Goal: Information Seeking & Learning: Check status

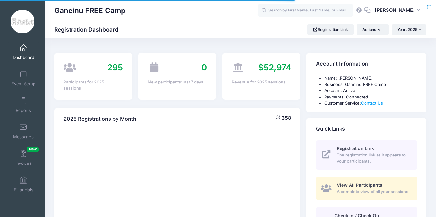
select select
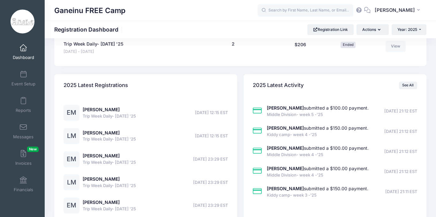
scroll to position [868, 0]
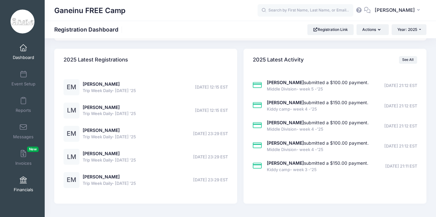
click at [23, 176] on link "Financials" at bounding box center [23, 184] width 30 height 22
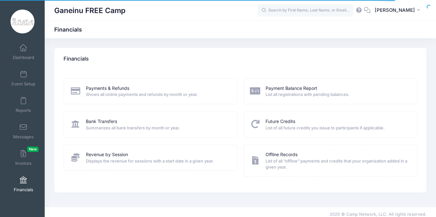
click at [131, 128] on span "Summarizes all bank transfers by month or year." at bounding box center [157, 128] width 143 height 6
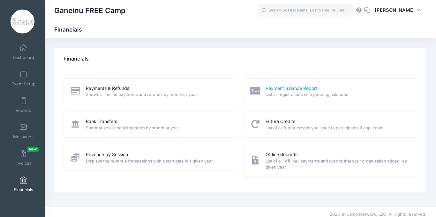
click at [307, 89] on link "Payment Balance Report" at bounding box center [292, 88] width 52 height 7
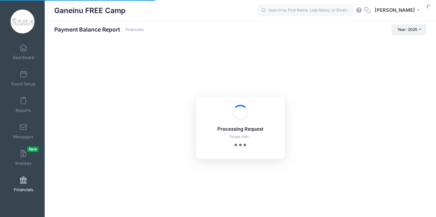
select select "10"
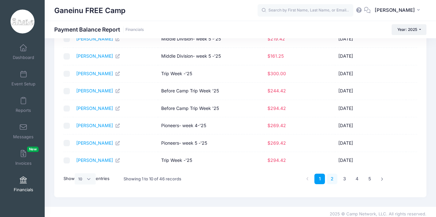
click at [333, 181] on link "2" at bounding box center [332, 179] width 11 height 11
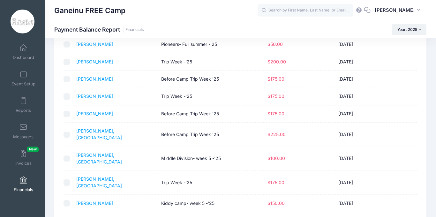
scroll to position [51, 0]
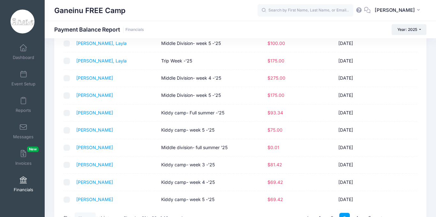
scroll to position [57, 0]
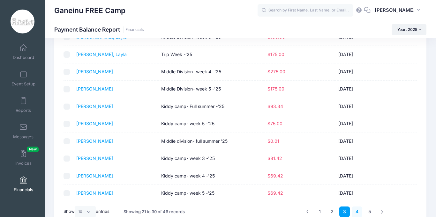
click at [358, 211] on link "4" at bounding box center [357, 212] width 11 height 11
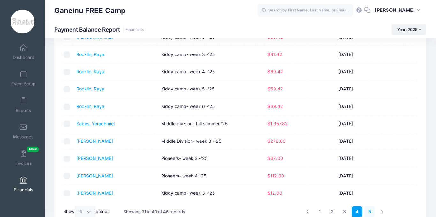
click at [372, 214] on link "5" at bounding box center [369, 212] width 11 height 11
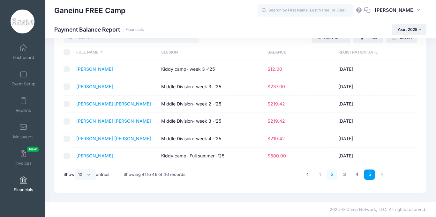
click at [331, 177] on link "2" at bounding box center [332, 175] width 11 height 11
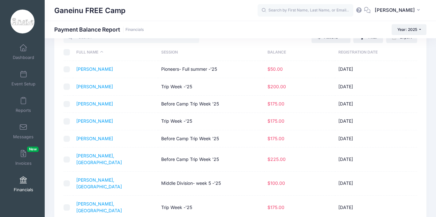
scroll to position [94, 0]
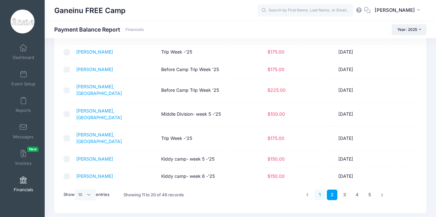
click at [320, 190] on link "1" at bounding box center [319, 195] width 11 height 11
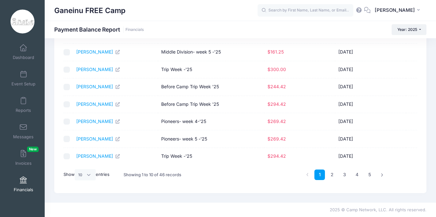
click at [423, 66] on div "Actions Send Payment Reminder Send Email Filter Filter Options Session: All Ses…" at bounding box center [240, 73] width 372 height 240
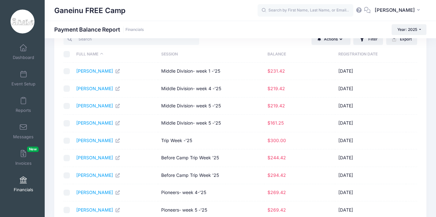
scroll to position [23, 0]
click at [92, 125] on link "[PERSON_NAME]" at bounding box center [98, 123] width 44 height 5
click at [92, 124] on link "[PERSON_NAME]" at bounding box center [98, 123] width 44 height 5
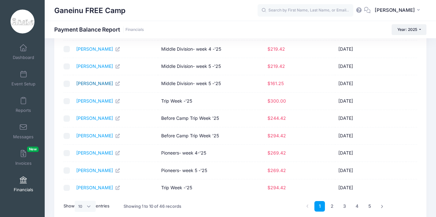
scroll to position [74, 0]
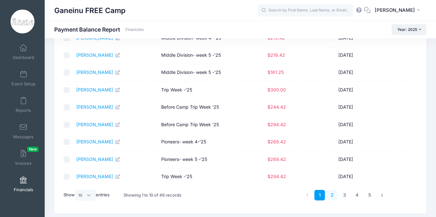
click at [333, 197] on link "2" at bounding box center [332, 195] width 11 height 11
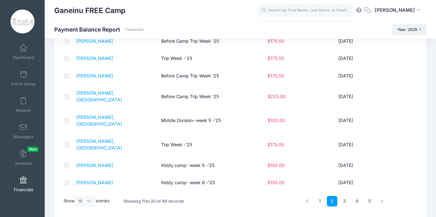
scroll to position [89, 0]
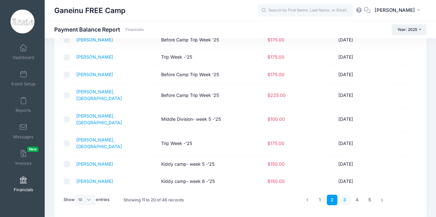
click at [344, 195] on link "3" at bounding box center [344, 200] width 11 height 11
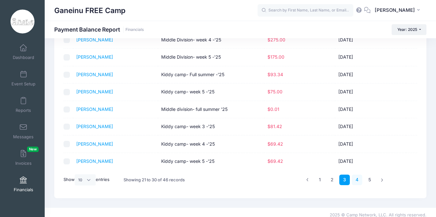
click at [358, 181] on link "4" at bounding box center [357, 180] width 11 height 11
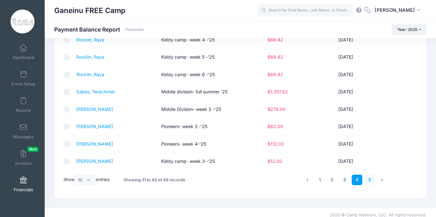
click at [367, 180] on link "5" at bounding box center [369, 180] width 11 height 11
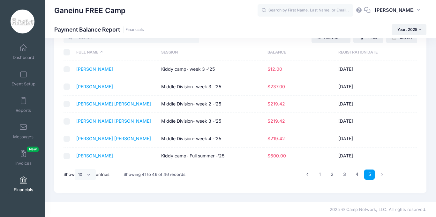
scroll to position [25, 0]
click at [28, 50] on link "Dashboard" at bounding box center [23, 52] width 30 height 22
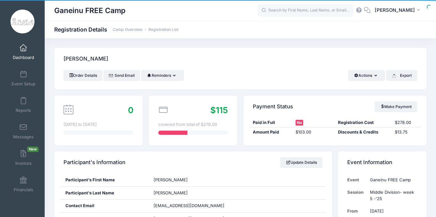
click at [23, 49] on span at bounding box center [23, 48] width 0 height 7
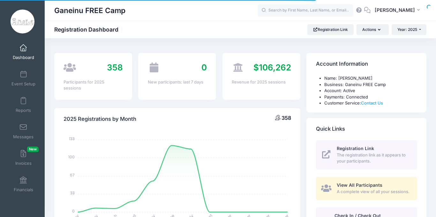
select select
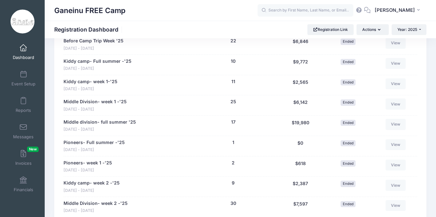
click at [24, 56] on span "Dashboard" at bounding box center [23, 57] width 21 height 5
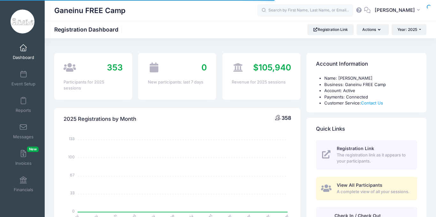
select select
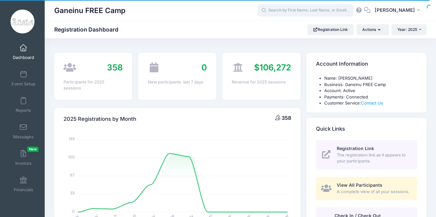
click at [289, 8] on input "text" at bounding box center [306, 10] width 96 height 13
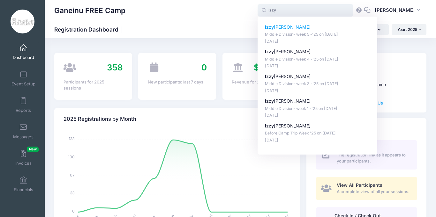
click at [302, 40] on p "Jul-20, 2025" at bounding box center [317, 42] width 105 height 6
type input "Izzy bennett (Middle Division- week 5 -'25, Jul-21, 2025)"
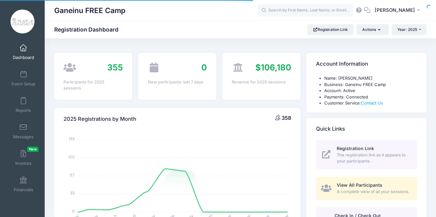
select select
